Goal: Information Seeking & Learning: Learn about a topic

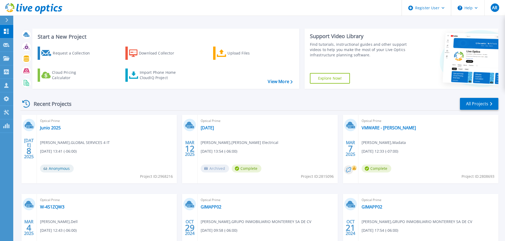
drag, startPoint x: 63, startPoint y: 9, endPoint x: 11, endPoint y: 6, distance: 52.0
click at [8, 6] on header "Register User Help AR Dell User [PERSON_NAME] [PERSON_NAME][EMAIL_ADDRESS][PERS…" at bounding box center [252, 8] width 505 height 16
drag, startPoint x: 67, startPoint y: 11, endPoint x: 12, endPoint y: 13, distance: 54.9
click at [12, 13] on header "Register User Help AR Dell User Alejandro Ruiz Alejandro.Ruiz@Dell.com Dell My …" at bounding box center [252, 8] width 505 height 16
click at [7, 71] on icon at bounding box center [6, 71] width 5 height 5
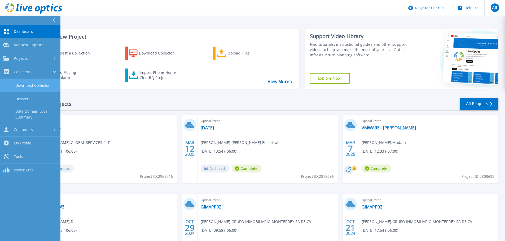
click at [34, 87] on link "Download Collector" at bounding box center [30, 86] width 60 height 14
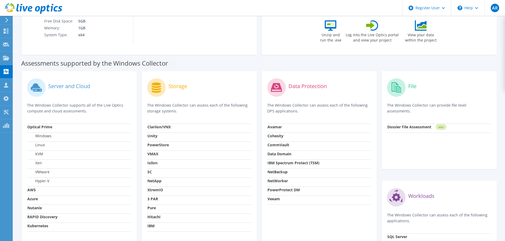
scroll to position [133, 0]
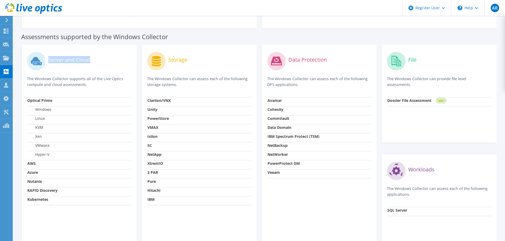
drag, startPoint x: 91, startPoint y: 60, endPoint x: 42, endPoint y: 60, distance: 48.5
click at [42, 60] on div "Server and Cloud" at bounding box center [79, 61] width 104 height 22
drag, startPoint x: 204, startPoint y: 61, endPoint x: 164, endPoint y: 60, distance: 39.5
click at [164, 60] on div "Storage" at bounding box center [199, 61] width 104 height 22
drag, startPoint x: 330, startPoint y: 61, endPoint x: 286, endPoint y: 60, distance: 43.7
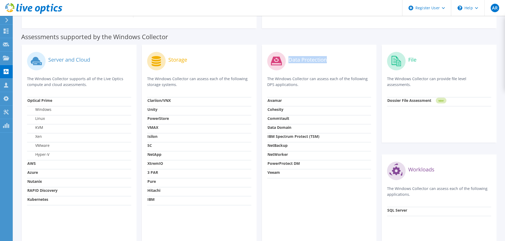
click at [286, 60] on div "Data Protection" at bounding box center [319, 61] width 104 height 22
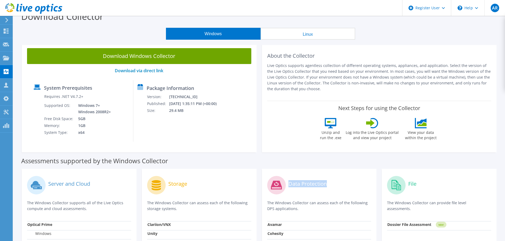
scroll to position [0, 0]
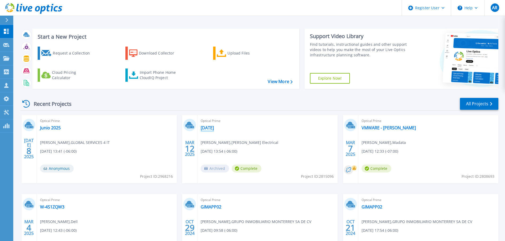
scroll to position [52, 0]
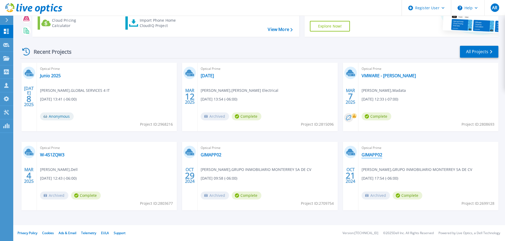
click at [369, 156] on link "GIMAPP02" at bounding box center [372, 154] width 21 height 5
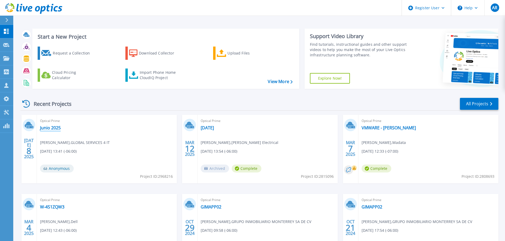
click at [54, 130] on link "Junio 2025" at bounding box center [50, 127] width 21 height 5
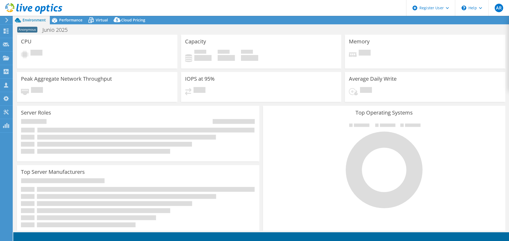
select select "USD"
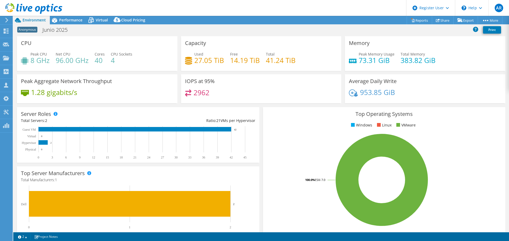
drag, startPoint x: 33, startPoint y: 144, endPoint x: 24, endPoint y: 143, distance: 8.8
click at [24, 143] on text "Hypervisor" at bounding box center [29, 143] width 14 height 4
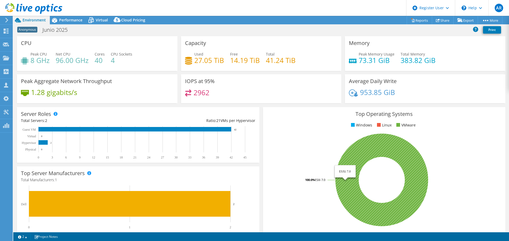
drag, startPoint x: 312, startPoint y: 179, endPoint x: 321, endPoint y: 180, distance: 9.3
click at [320, 181] on text "100.0% ESXi 7.0" at bounding box center [315, 180] width 22 height 4
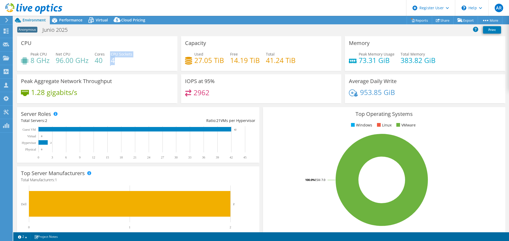
drag, startPoint x: 126, startPoint y: 62, endPoint x: 107, endPoint y: 62, distance: 19.4
click at [107, 62] on div "Peak CPU 8 GHz Net CPU 96.00 GHz Cores 40 CPU Sockets 4" at bounding box center [97, 59] width 152 height 17
drag, startPoint x: 187, startPoint y: 44, endPoint x: 206, endPoint y: 44, distance: 18.8
click at [206, 44] on div "Capacity Used 27.05 TiB Free 14.19 TiB Total 41.24 TiB" at bounding box center [261, 53] width 160 height 35
drag, startPoint x: 359, startPoint y: 41, endPoint x: 374, endPoint y: 49, distance: 16.5
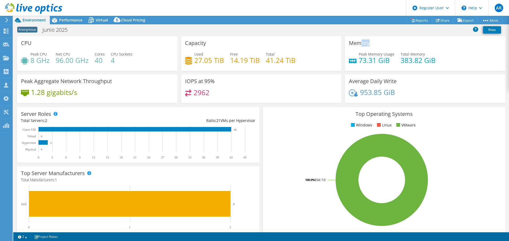
click at [374, 49] on div "Memory Peak Memory Usage 73.31 GiB Total Memory 383.82 GiB" at bounding box center [425, 53] width 160 height 35
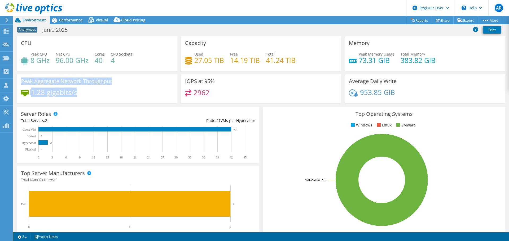
drag, startPoint x: 82, startPoint y: 95, endPoint x: 22, endPoint y: 81, distance: 62.0
click at [22, 81] on div "Peak Aggregate Network Throughput 1.28 gigabits/s" at bounding box center [97, 88] width 160 height 29
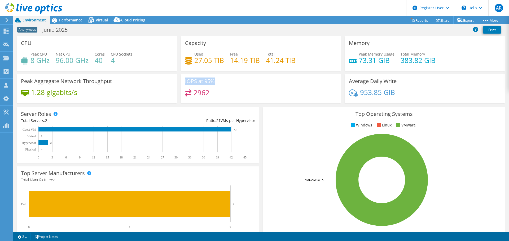
drag, startPoint x: 219, startPoint y: 85, endPoint x: 178, endPoint y: 82, distance: 41.5
click at [179, 82] on div "IOPS at 95% 2962" at bounding box center [261, 88] width 164 height 29
click at [70, 20] on span "Performance" at bounding box center [70, 19] width 23 height 5
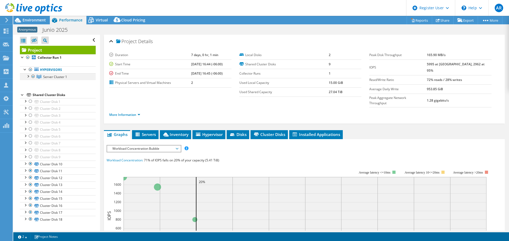
click at [29, 75] on div at bounding box center [27, 75] width 5 height 5
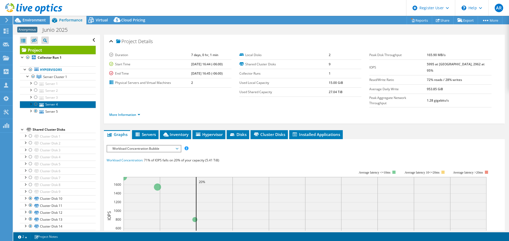
click at [54, 105] on link "Server 4" at bounding box center [58, 104] width 76 height 7
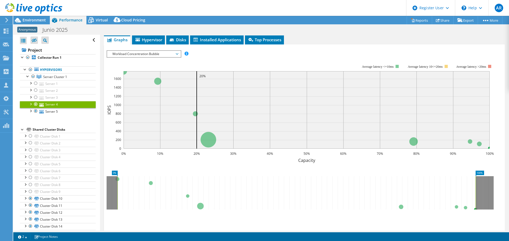
scroll to position [80, 0]
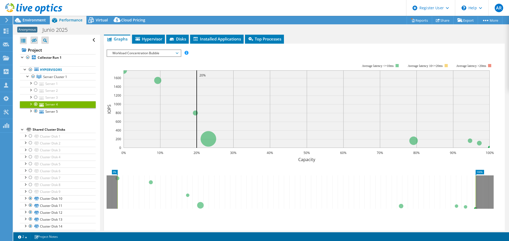
click at [176, 54] on span "Workload Concentration Bubble" at bounding box center [144, 53] width 68 height 6
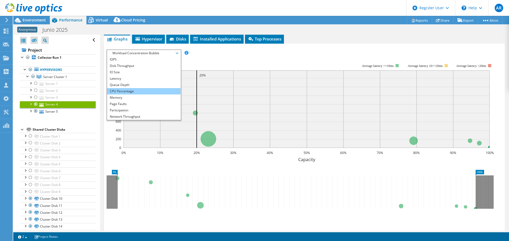
click at [140, 91] on li "CPU Percentage" at bounding box center [143, 91] width 73 height 6
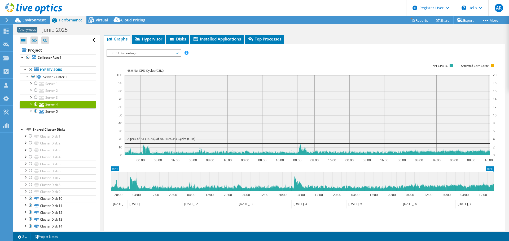
scroll to position [89, 0]
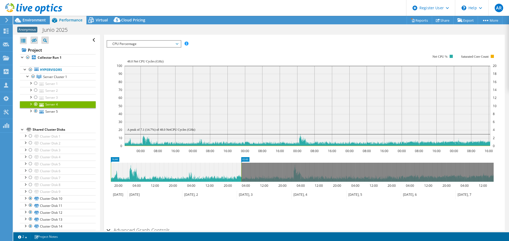
drag, startPoint x: 493, startPoint y: 172, endPoint x: 241, endPoint y: 169, distance: 252.4
click at [241, 169] on rect at bounding box center [241, 172] width 2 height 19
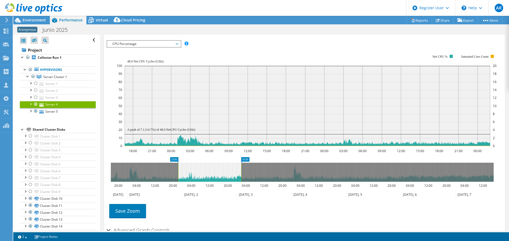
drag, startPoint x: 110, startPoint y: 170, endPoint x: 178, endPoint y: 171, distance: 67.3
click at [178, 171] on rect at bounding box center [178, 172] width 2 height 19
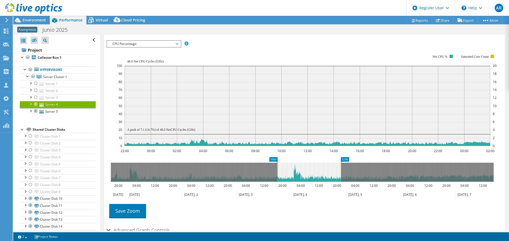
drag, startPoint x: 206, startPoint y: 174, endPoint x: 306, endPoint y: 177, distance: 100.0
click at [306, 177] on icon at bounding box center [309, 172] width 64 height 19
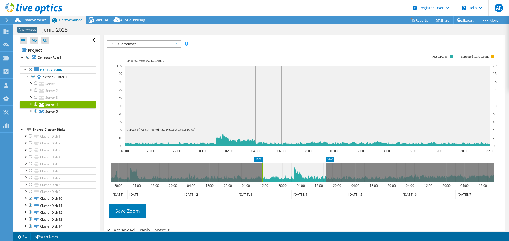
drag, startPoint x: 288, startPoint y: 174, endPoint x: 264, endPoint y: 164, distance: 25.9
click at [262, 174] on icon at bounding box center [294, 172] width 64 height 19
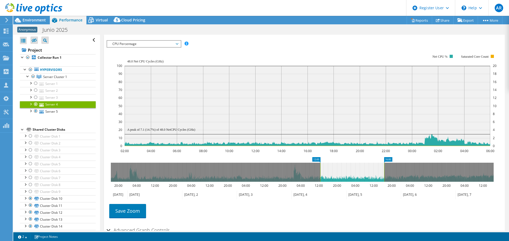
drag, startPoint x: 272, startPoint y: 175, endPoint x: 353, endPoint y: 174, distance: 80.9
click at [353, 174] on icon at bounding box center [352, 172] width 64 height 19
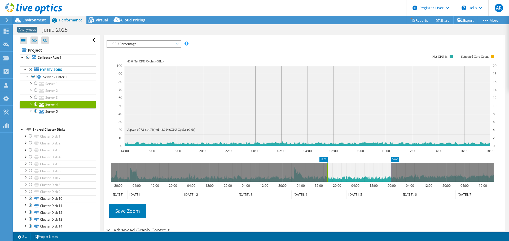
drag, startPoint x: 370, startPoint y: 170, endPoint x: 284, endPoint y: 164, distance: 85.6
click at [377, 170] on icon at bounding box center [359, 172] width 64 height 19
click at [178, 42] on span "CPU Percentage" at bounding box center [144, 44] width 68 height 6
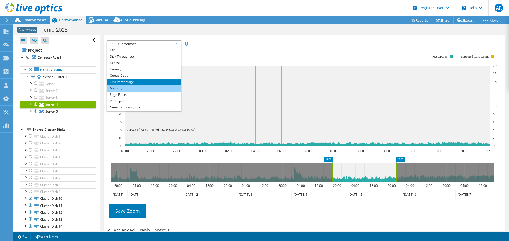
click at [131, 87] on li "Memory" at bounding box center [143, 88] width 73 height 6
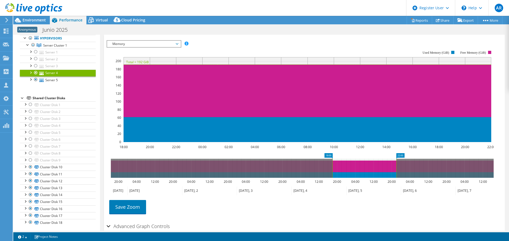
scroll to position [33, 0]
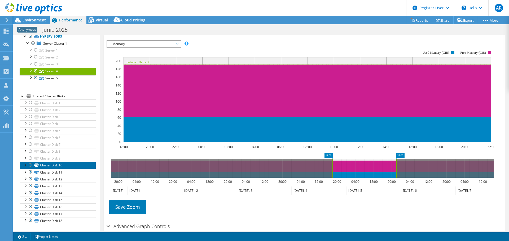
click at [69, 166] on link "Cluster Disk 10" at bounding box center [58, 165] width 76 height 7
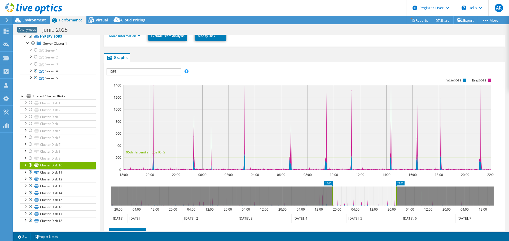
scroll to position [117, 0]
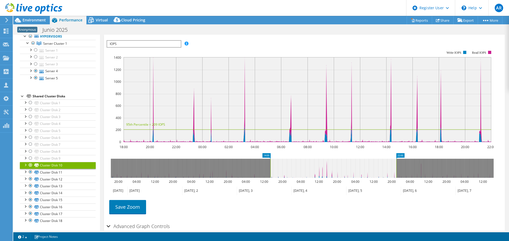
drag, startPoint x: 332, startPoint y: 169, endPoint x: 506, endPoint y: 118, distance: 181.0
click at [269, 172] on rect at bounding box center [270, 168] width 2 height 19
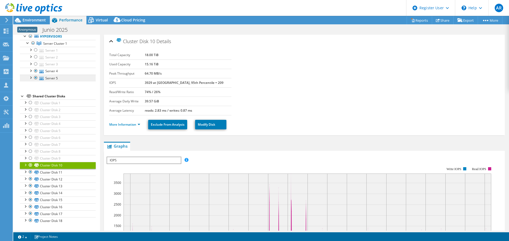
scroll to position [0, 0]
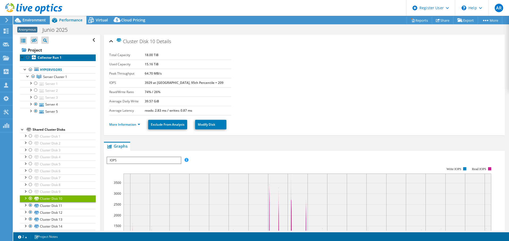
click at [66, 58] on link "Collector Run 1" at bounding box center [58, 57] width 76 height 7
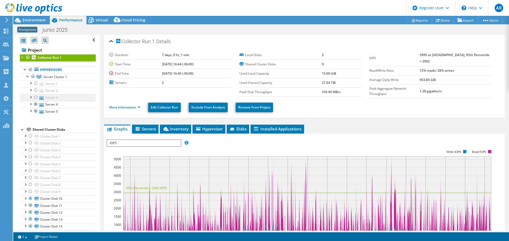
click at [35, 98] on div at bounding box center [35, 97] width 5 height 6
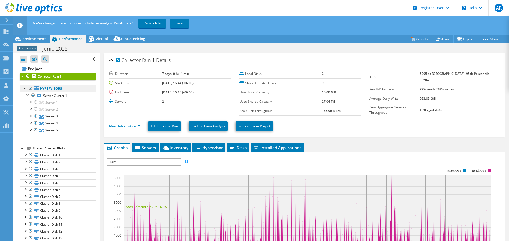
click at [36, 89] on icon at bounding box center [36, 87] width 5 height 3
click at [36, 102] on div at bounding box center [35, 102] width 5 height 6
click at [35, 109] on div at bounding box center [35, 109] width 5 height 6
click at [70, 124] on link "Server 4" at bounding box center [58, 123] width 76 height 7
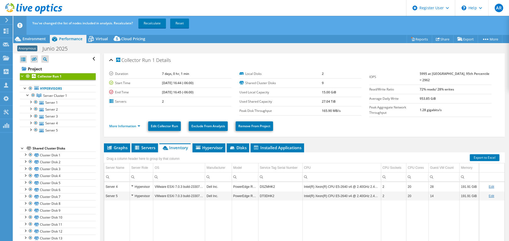
select select "USD"
click at [416, 38] on link "Reports" at bounding box center [419, 39] width 25 height 8
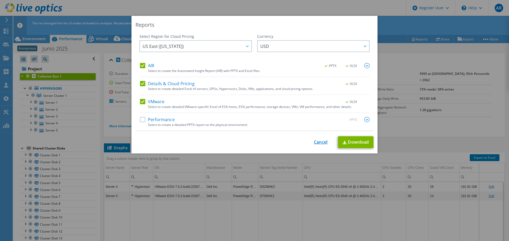
click at [320, 143] on link "Cancel" at bounding box center [321, 142] width 14 height 5
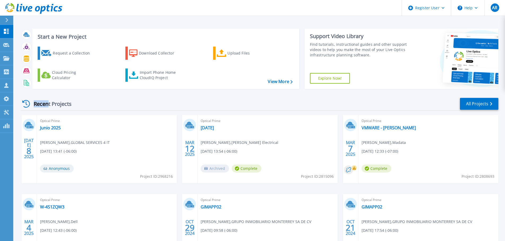
drag, startPoint x: 76, startPoint y: 104, endPoint x: 141, endPoint y: 103, distance: 64.7
click at [47, 104] on div "Recent Projects" at bounding box center [49, 104] width 58 height 13
click at [483, 105] on link "All Projects" at bounding box center [479, 104] width 38 height 12
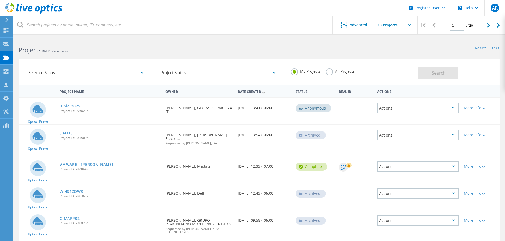
click at [242, 46] on div "Projects 194 Projects Found" at bounding box center [136, 45] width 246 height 14
click at [6, 29] on use at bounding box center [6, 30] width 5 height 5
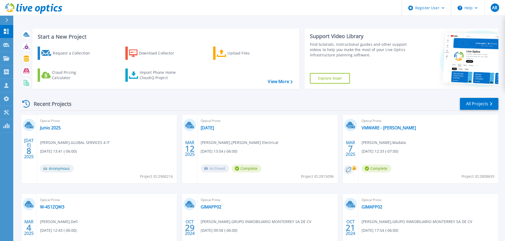
click at [33, 3] on icon at bounding box center [33, 8] width 57 height 11
